Goal: Communication & Community: Answer question/provide support

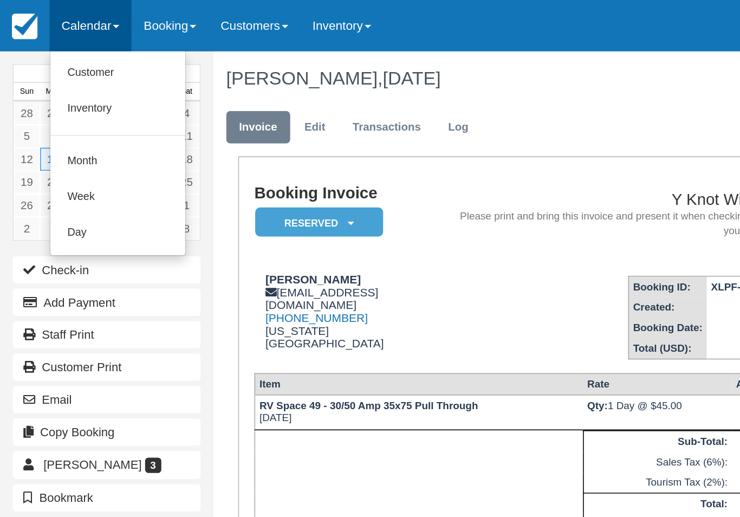
click at [70, 46] on link "Customer" at bounding box center [75, 46] width 86 height 23
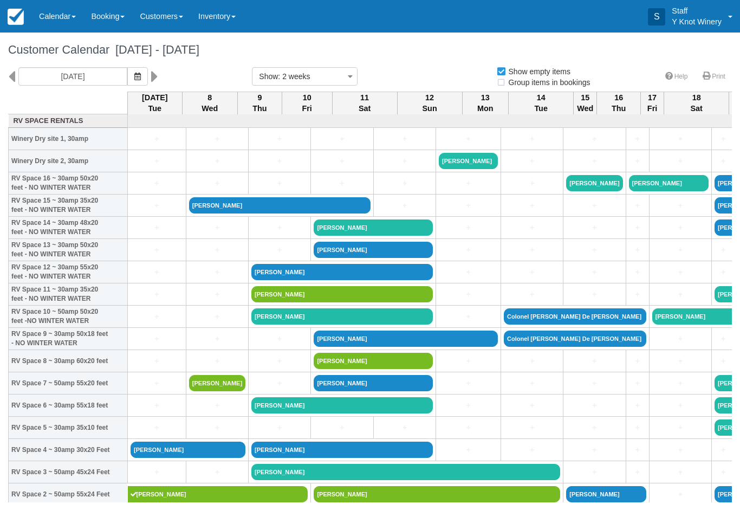
select select
click at [134, 79] on icon "button" at bounding box center [137, 77] width 7 height 8
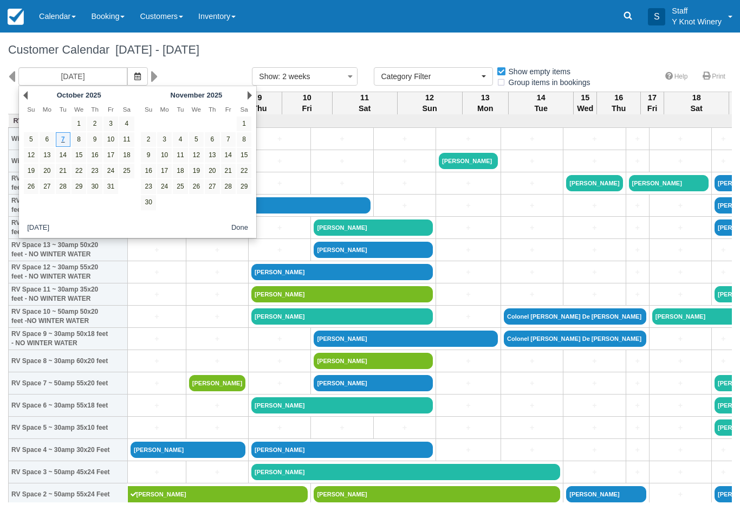
click at [112, 137] on link "10" at bounding box center [111, 139] width 15 height 15
type input "10/10/25"
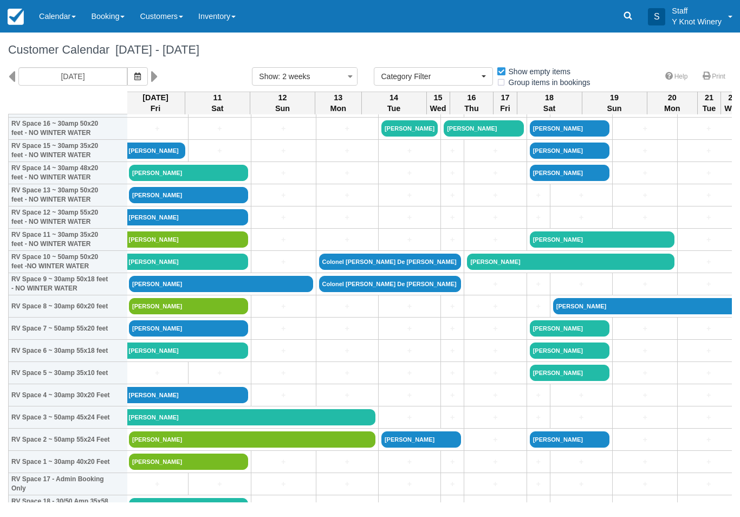
scroll to position [56, 2]
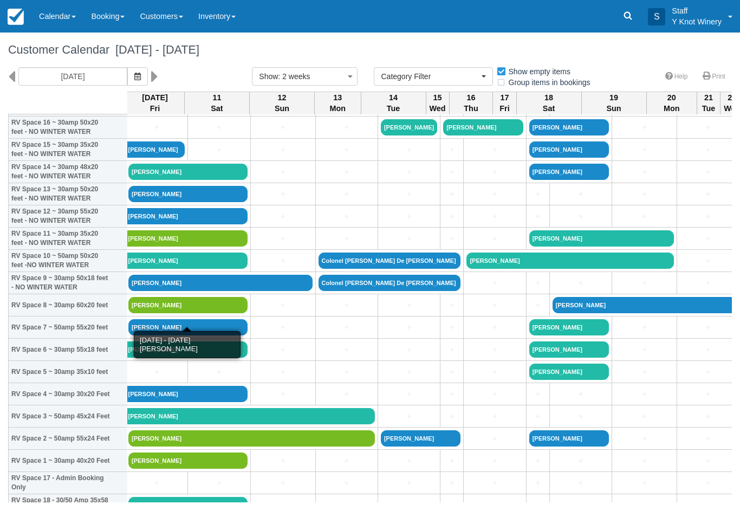
click at [210, 313] on link "[PERSON_NAME]" at bounding box center [187, 305] width 119 height 16
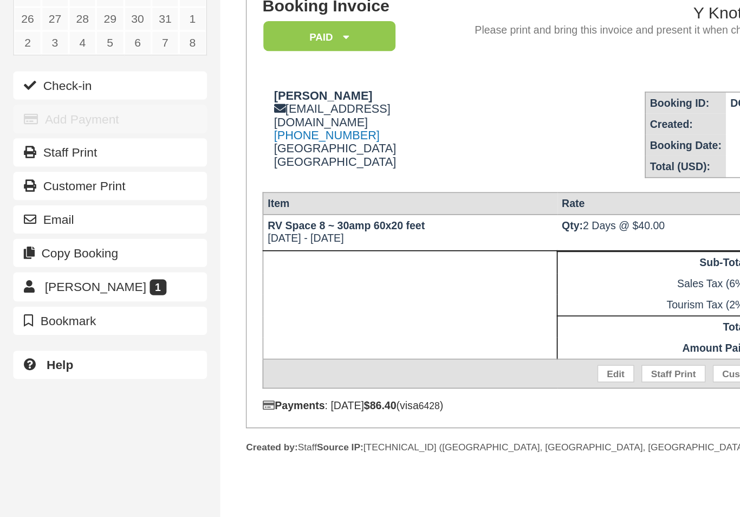
click at [66, 245] on button "Email" at bounding box center [67, 253] width 119 height 17
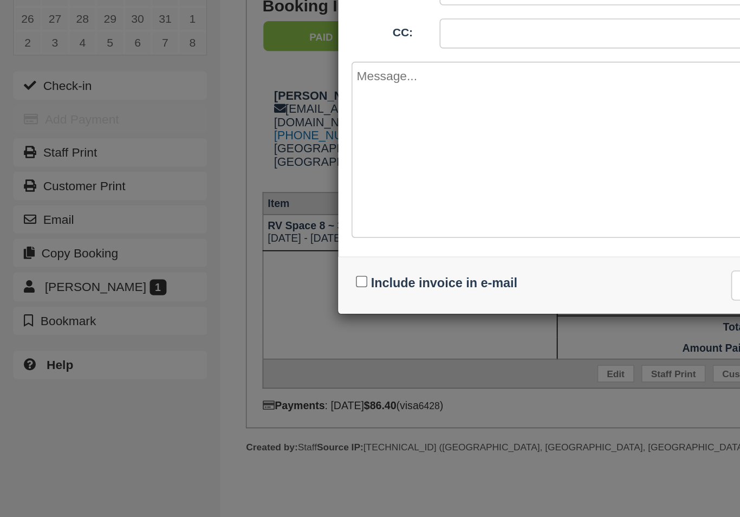
click at [223, 288] on input "Include invoice in e-mail" at bounding box center [222, 291] width 7 height 7
checkbox input "true"
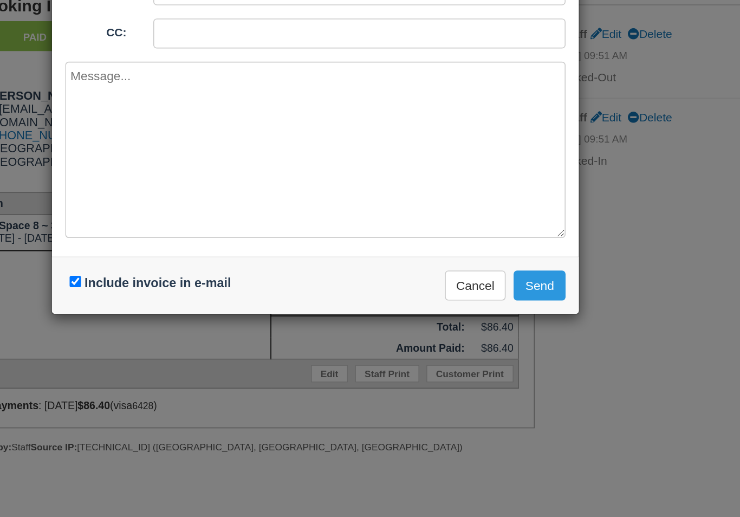
click at [492, 285] on button "Send" at bounding box center [508, 294] width 32 height 18
